Goal: Task Accomplishment & Management: Use online tool/utility

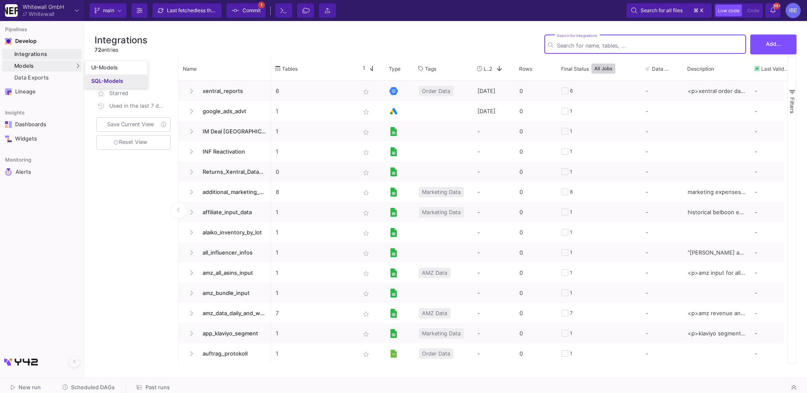
click at [111, 80] on div "SQL-Models" at bounding box center [107, 81] width 32 height 7
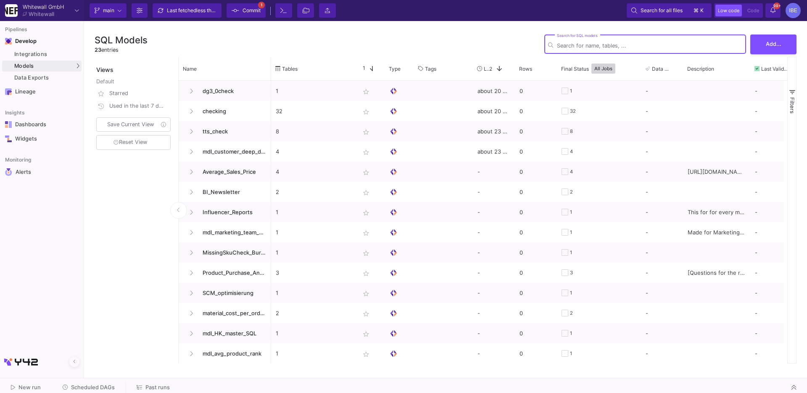
click at [101, 383] on button "Scheduled DAGs" at bounding box center [89, 387] width 73 height 13
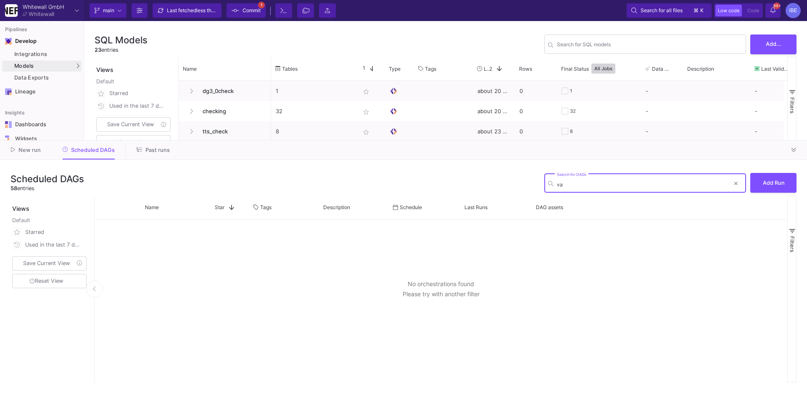
type input "v"
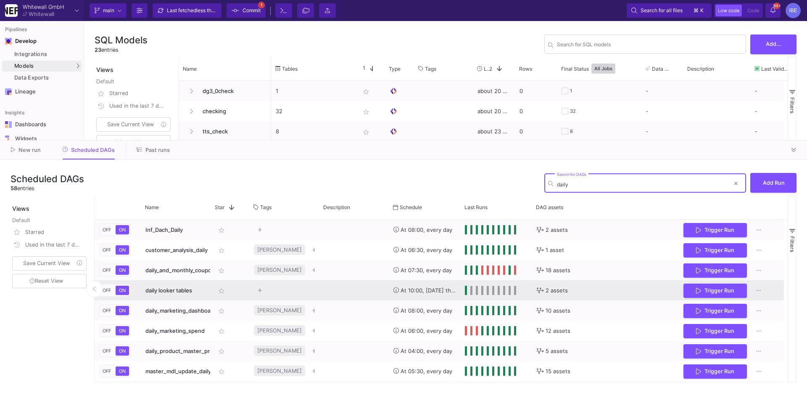
type input "daily"
click at [186, 289] on span "daily looker tables" at bounding box center [168, 290] width 47 height 7
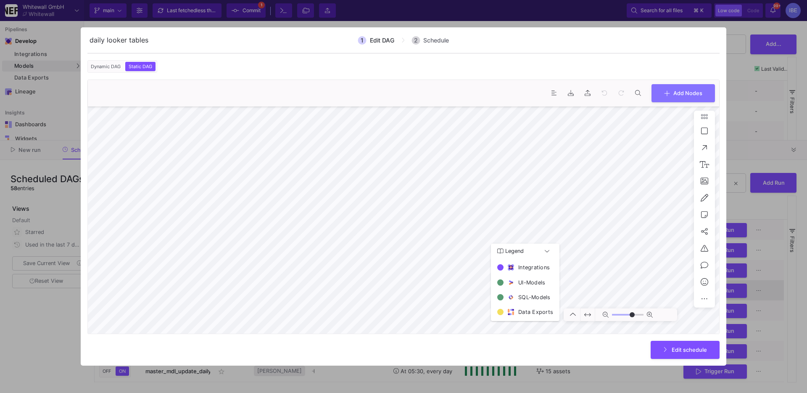
type input "0"
click at [765, 113] on div at bounding box center [403, 196] width 807 height 393
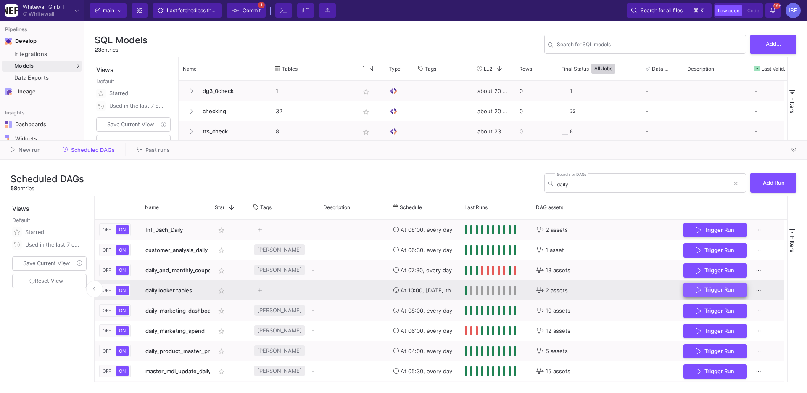
click at [704, 288] on span "Trigger Run" at bounding box center [715, 289] width 38 height 6
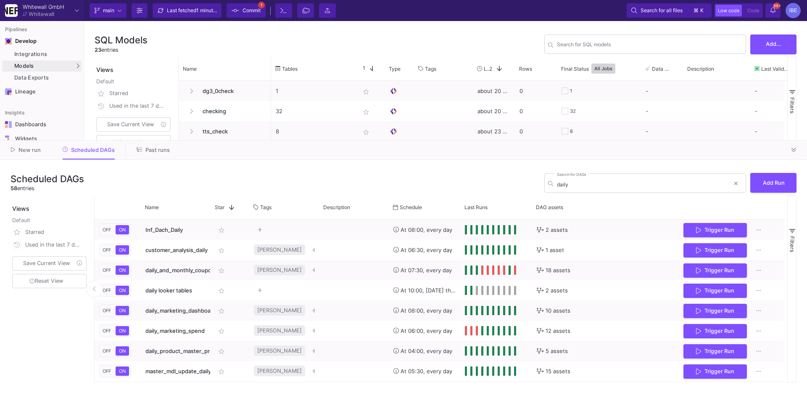
click at [245, 14] on span "Commit" at bounding box center [252, 10] width 18 height 13
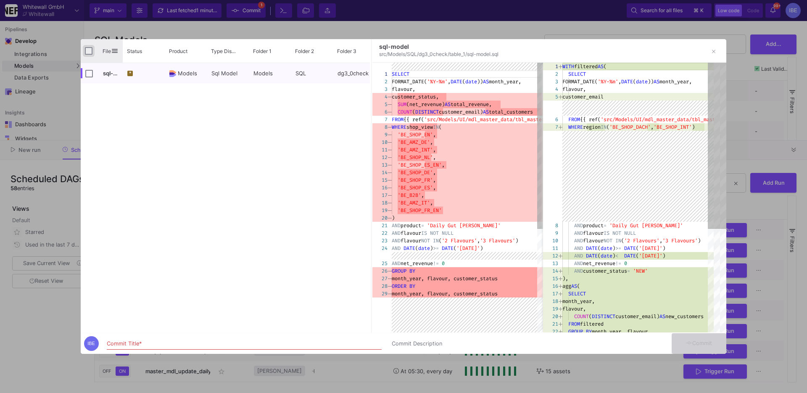
click at [89, 49] on input "Press Space to toggle all rows selection (unchecked)" at bounding box center [89, 51] width 8 height 8
checkbox input "true"
click at [155, 341] on input "Commit Title *" at bounding box center [244, 343] width 275 height 7
type input "nirc"
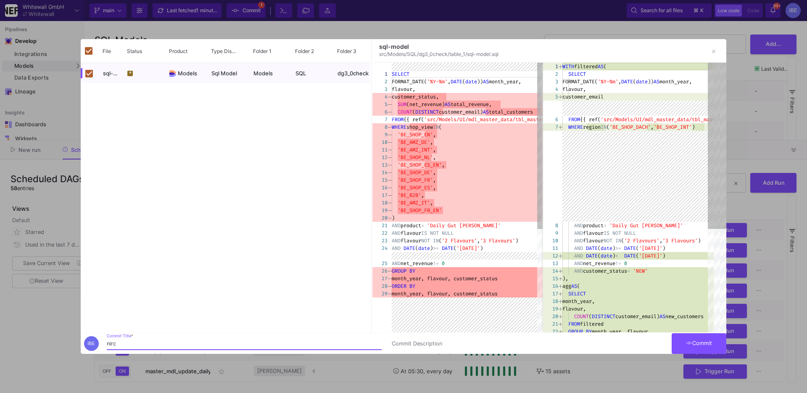
click at [715, 354] on div at bounding box center [403, 196] width 807 height 393
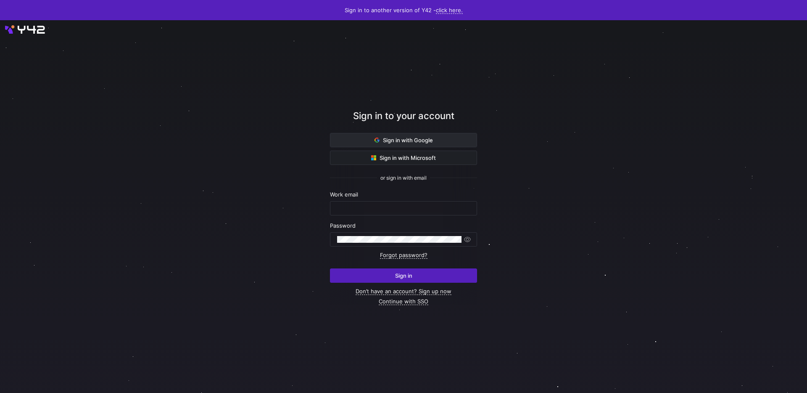
click at [436, 139] on span at bounding box center [403, 139] width 146 height 13
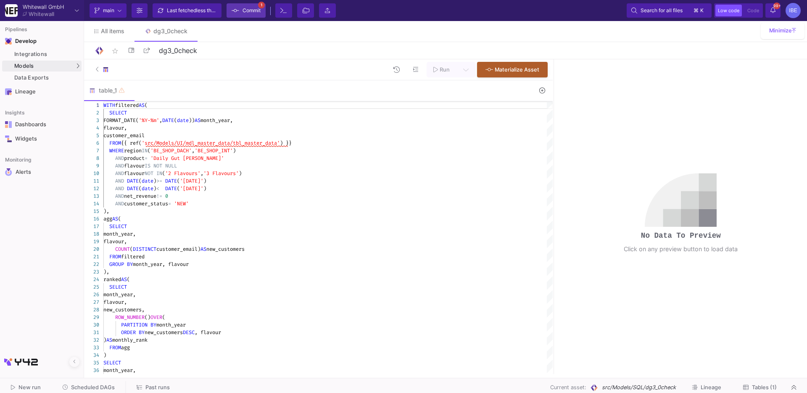
click at [256, 17] on button "Commit 1" at bounding box center [246, 10] width 39 height 14
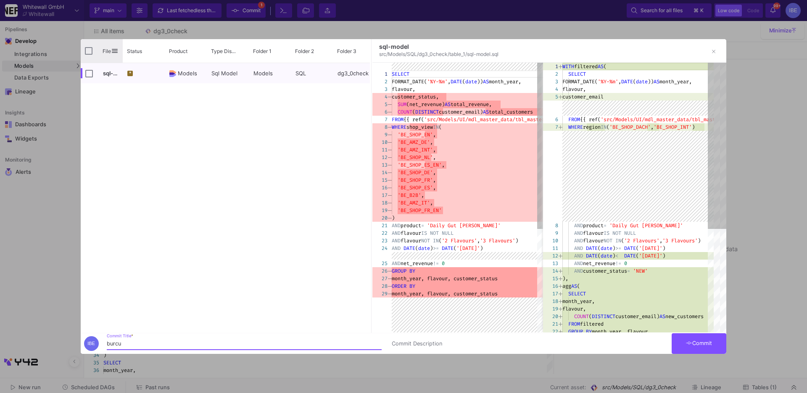
type input "burcu"
click at [83, 46] on div "File" at bounding box center [102, 51] width 42 height 24
click at [89, 50] on input "Press Space to toggle all rows selection (unchecked)" at bounding box center [89, 51] width 8 height 8
checkbox input "true"
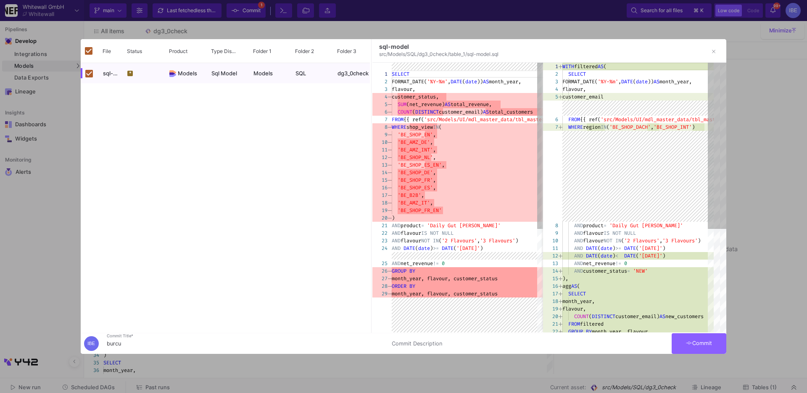
click at [704, 333] on button "Commit" at bounding box center [699, 343] width 55 height 21
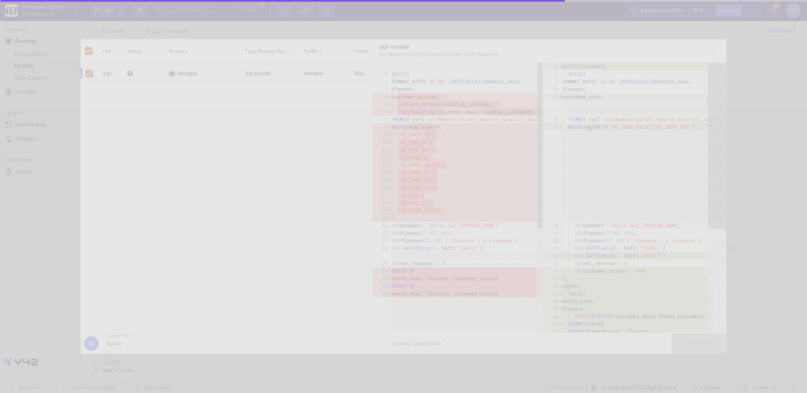
checkbox input "false"
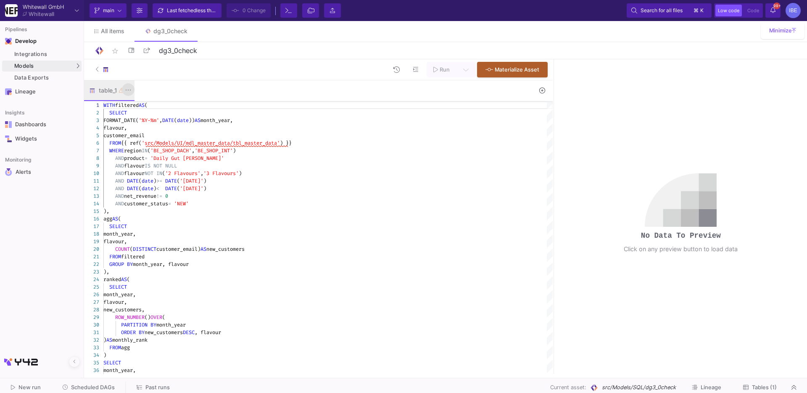
click at [126, 89] on icon at bounding box center [128, 90] width 6 height 7
click at [148, 110] on div "Rename" at bounding box center [146, 106] width 34 height 20
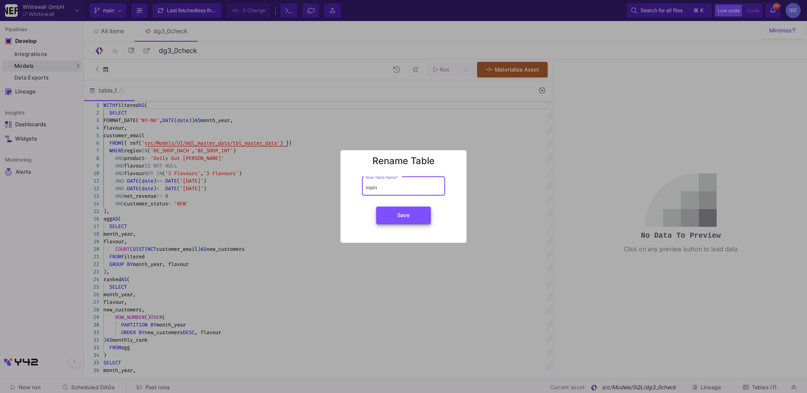
type input "main"
click at [396, 213] on button "Save" at bounding box center [403, 215] width 55 height 18
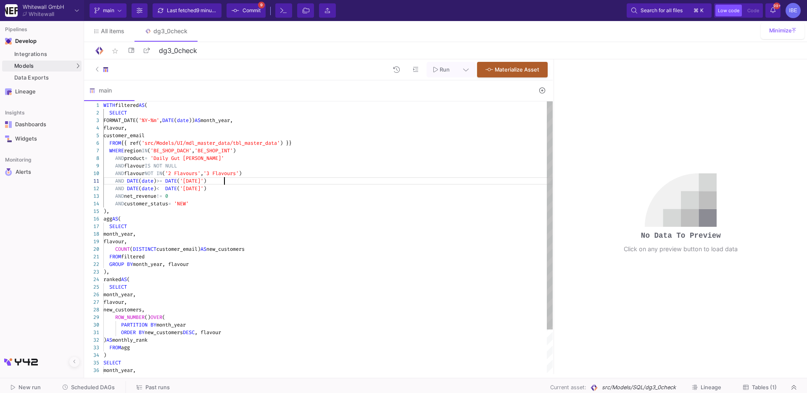
click at [254, 182] on div "AND DATE ( date ) >= DATE ( '[DATE]' )" at bounding box center [327, 181] width 449 height 8
type textarea "WITH filtered AS ( SELECT FORMAT_DATE('%Y-%m', DATE(date)) AS month_year, flavo…"
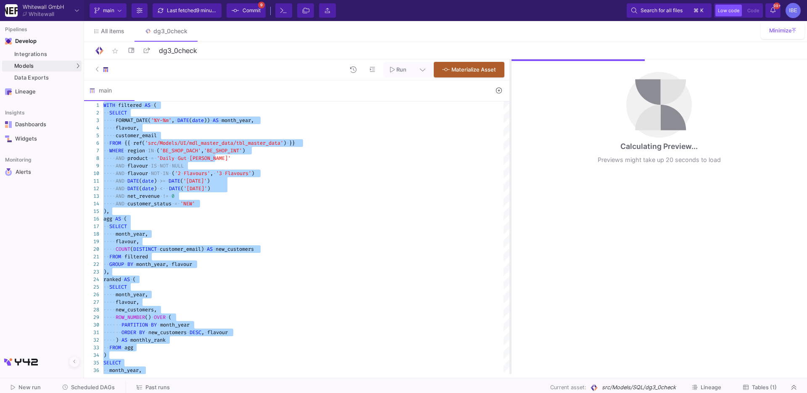
drag, startPoint x: 552, startPoint y: 165, endPoint x: 493, endPoint y: 161, distance: 59.0
click at [509, 161] on div at bounding box center [510, 216] width 2 height 314
